Goal: Information Seeking & Learning: Learn about a topic

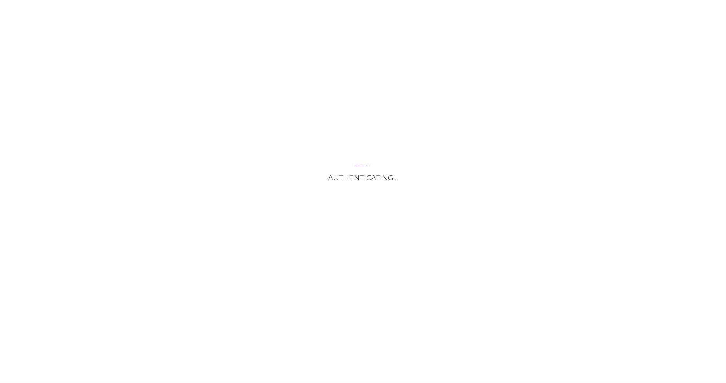
click at [364, 274] on div "Authenticating..." at bounding box center [363, 191] width 726 height 383
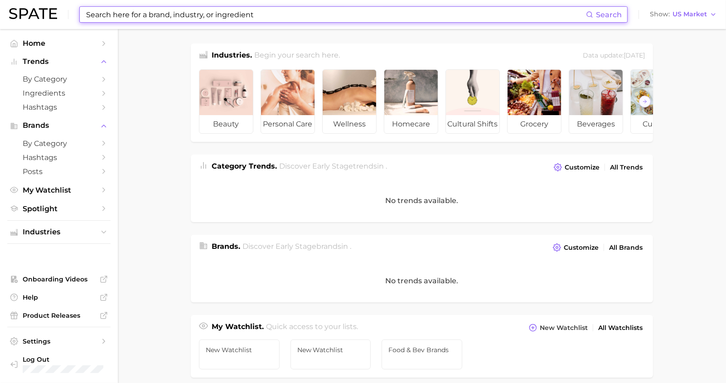
click at [189, 14] on input at bounding box center [335, 14] width 501 height 15
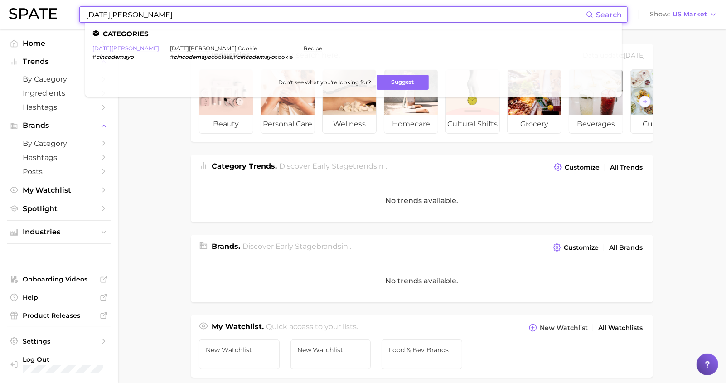
type input "[DATE][PERSON_NAME]"
click at [115, 48] on link "[DATE][PERSON_NAME]" at bounding box center [125, 48] width 67 height 7
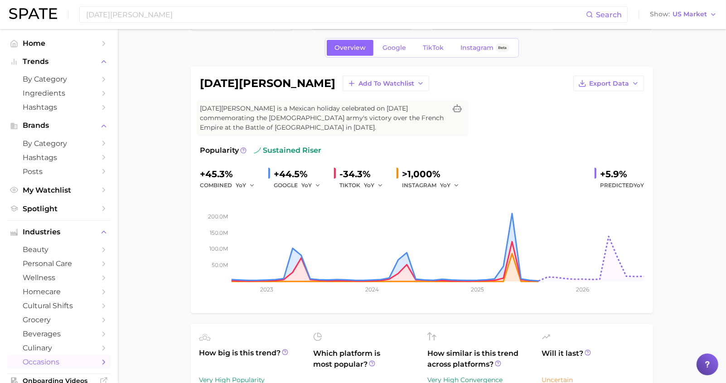
scroll to position [32, 0]
click at [388, 45] on span "Google" at bounding box center [395, 48] width 24 height 8
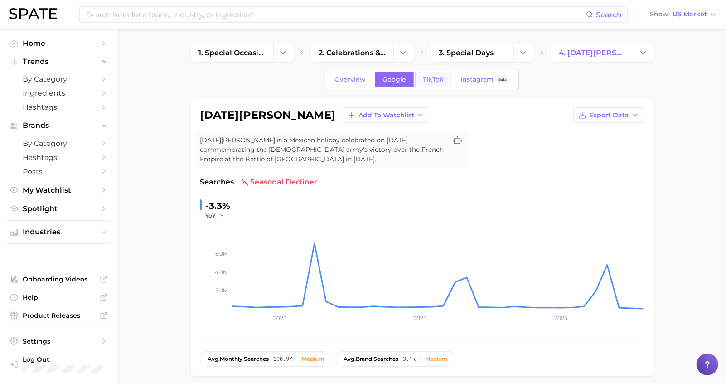
click at [432, 82] on span "TikTok" at bounding box center [433, 80] width 21 height 8
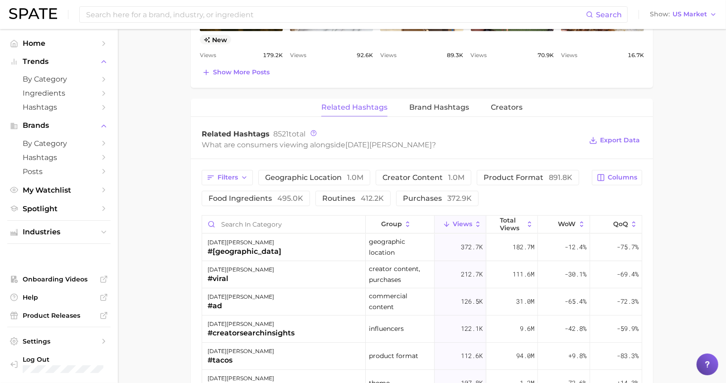
scroll to position [637, 0]
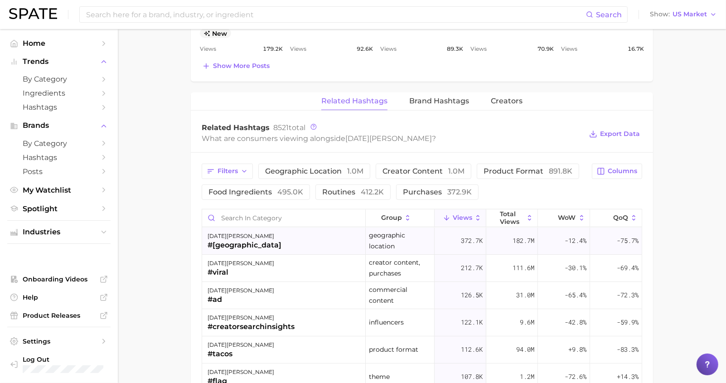
click at [374, 239] on span "geographic location" at bounding box center [400, 241] width 62 height 22
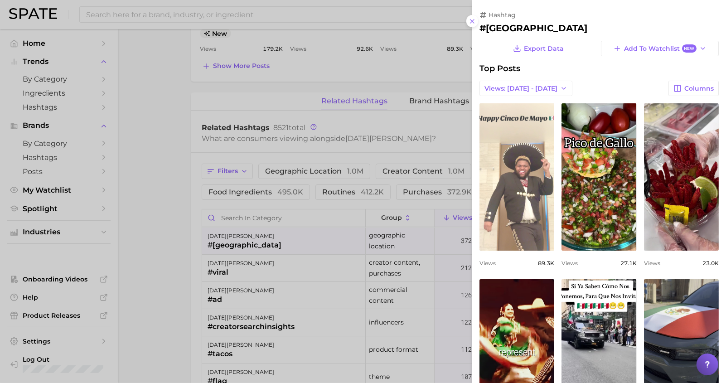
scroll to position [0, 0]
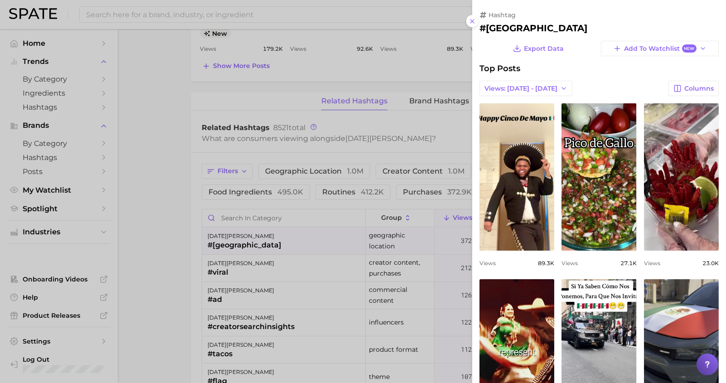
click at [431, 131] on div at bounding box center [363, 191] width 726 height 383
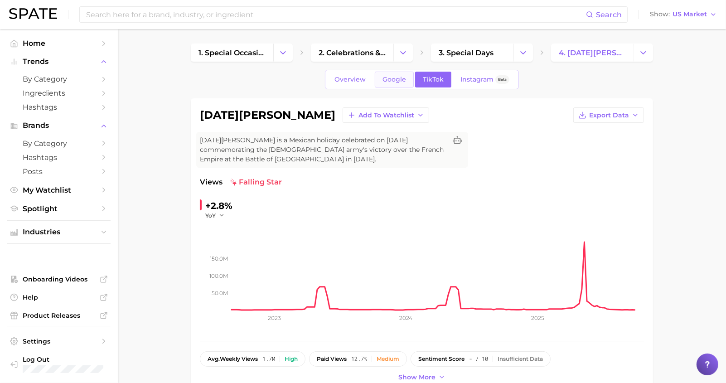
click at [387, 78] on span "Google" at bounding box center [395, 80] width 24 height 8
